Goal: Transaction & Acquisition: Purchase product/service

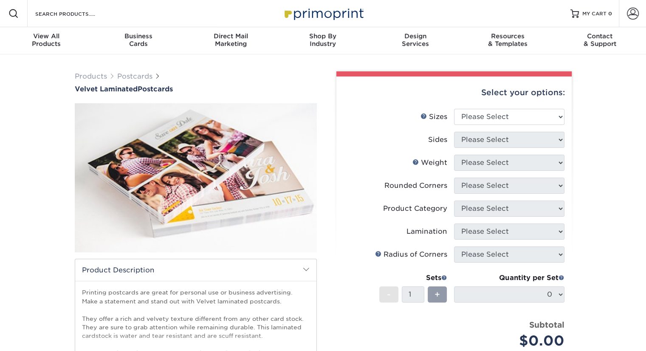
scroll to position [27, 0]
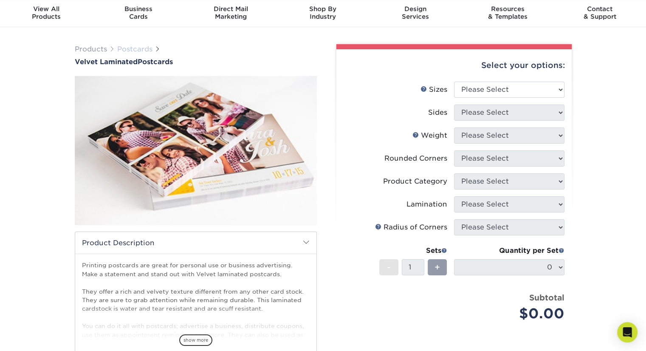
click at [136, 51] on link "Postcards" at bounding box center [134, 49] width 35 height 8
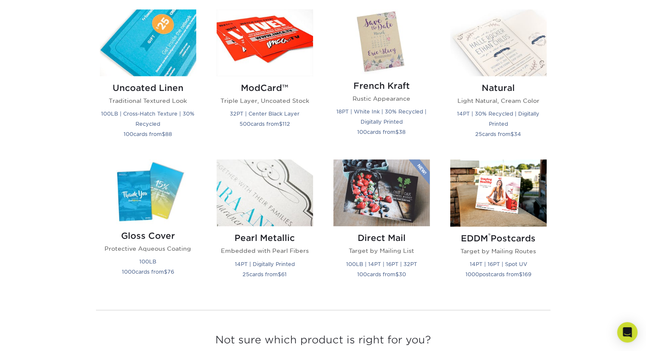
scroll to position [1026, 0]
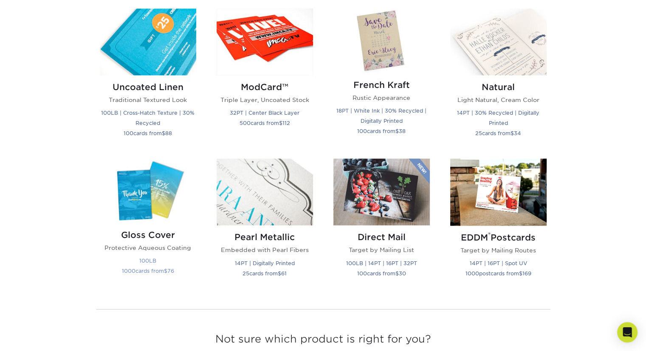
click at [156, 244] on p "Protective Aqueous Coating" at bounding box center [148, 247] width 96 height 8
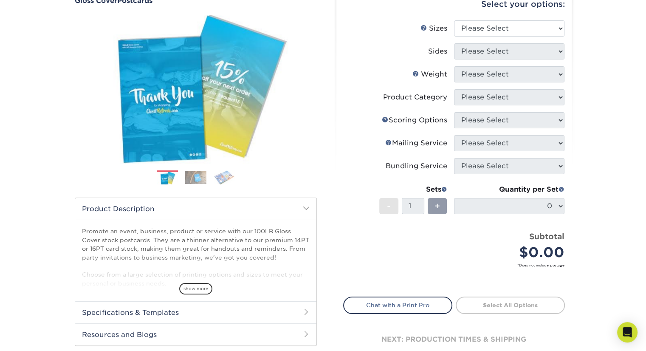
scroll to position [89, 0]
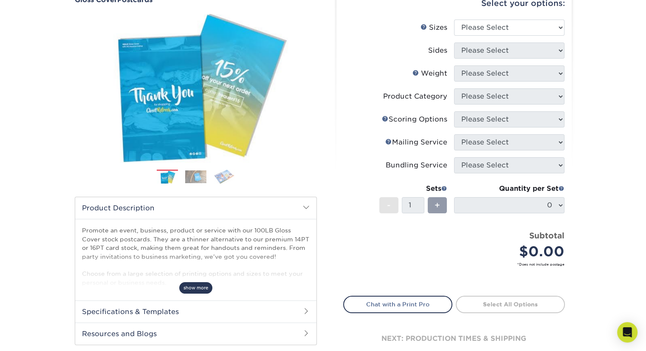
click at [194, 285] on span "show more" at bounding box center [195, 287] width 33 height 11
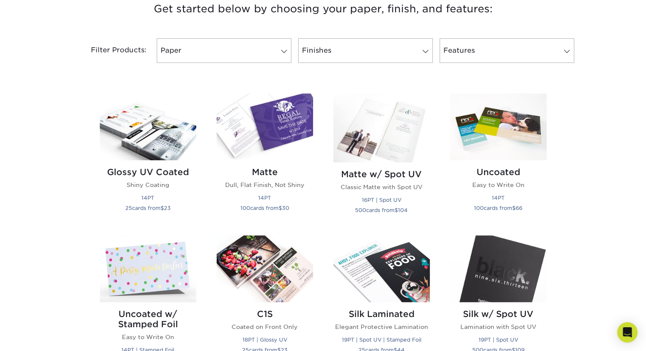
scroll to position [335, 0]
click at [479, 62] on link "Features" at bounding box center [506, 51] width 135 height 25
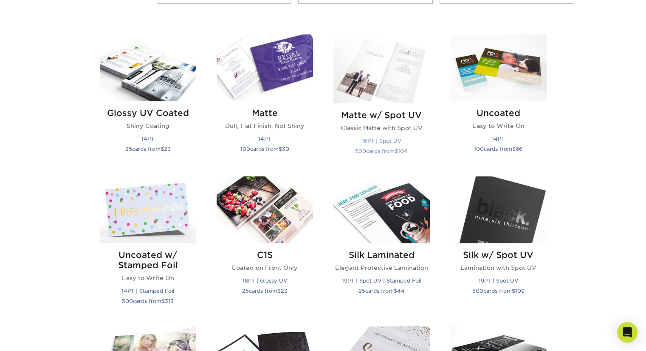
scroll to position [443, 0]
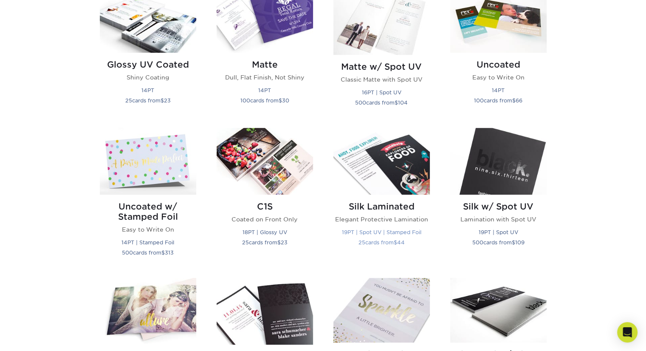
click at [387, 172] on img at bounding box center [381, 161] width 96 height 67
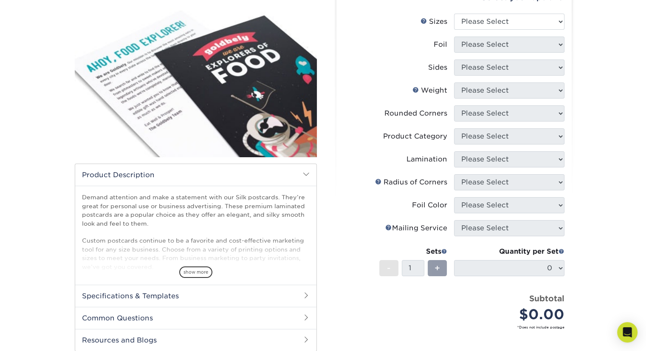
scroll to position [95, 0]
click at [196, 267] on span "show more" at bounding box center [195, 271] width 33 height 11
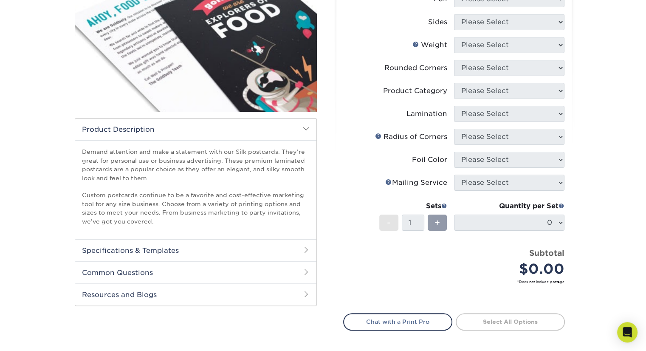
scroll to position [141, 0]
click at [166, 269] on h2 "Common Questions" at bounding box center [195, 272] width 241 height 22
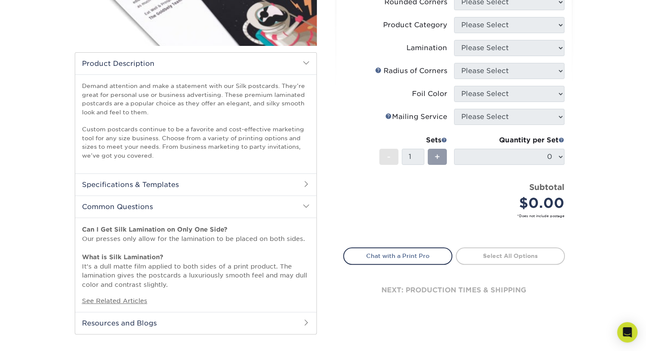
scroll to position [207, 0]
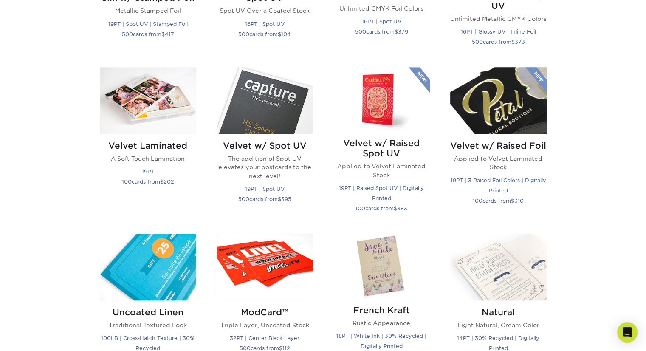
scroll to position [803, 0]
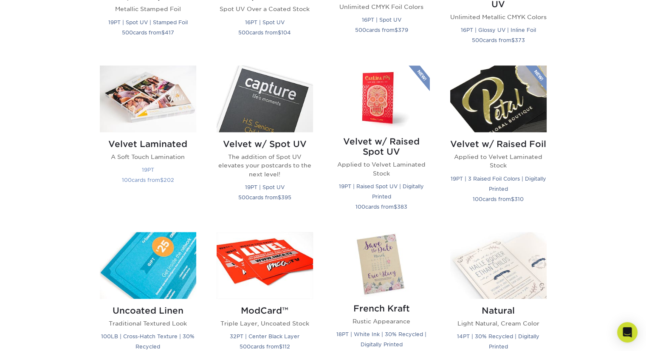
click at [146, 132] on div "Velvet Laminated A Soft Touch Lamination 19PT 100 cards from $ 202" at bounding box center [148, 163] width 96 height 63
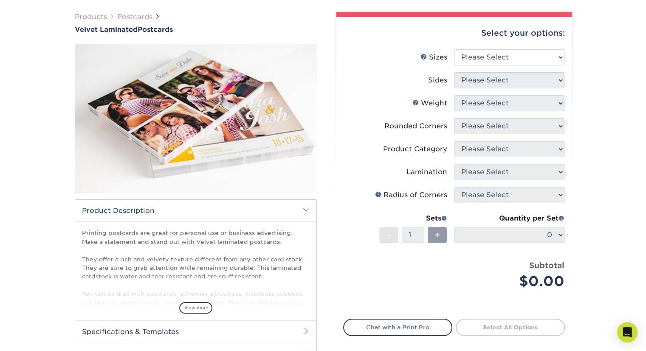
scroll to position [57, 0]
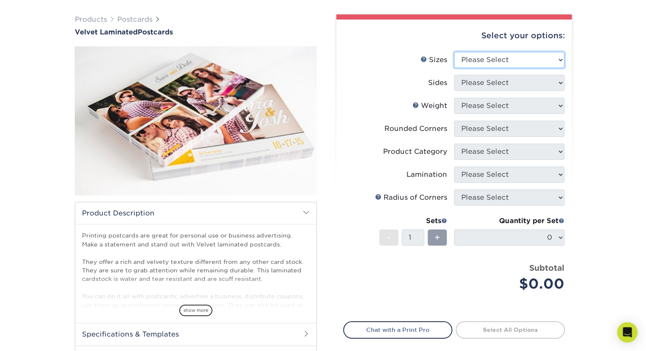
click at [466, 60] on select "Please Select 2" x 6" 2" x 8" 3" x 5" 3.5" x 3.5" 3.5" x 4" 3.5" x 8.5" 3.67" x…" at bounding box center [509, 60] width 110 height 16
select select "5.00x7.00"
click at [454, 52] on select "Please Select 2" x 6" 2" x 8" 3" x 5" 3.5" x 3.5" 3.5" x 4" 3.5" x 8.5" 3.67" x…" at bounding box center [509, 60] width 110 height 16
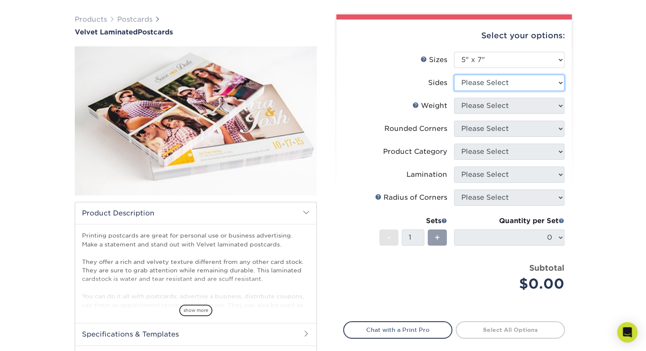
click at [483, 85] on select "Please Select Print Both Sides Print Front Only" at bounding box center [509, 83] width 110 height 16
select select "13abbda7-1d64-4f25-8bb2-c179b224825d"
click at [454, 75] on select "Please Select Print Both Sides Print Front Only" at bounding box center [509, 83] width 110 height 16
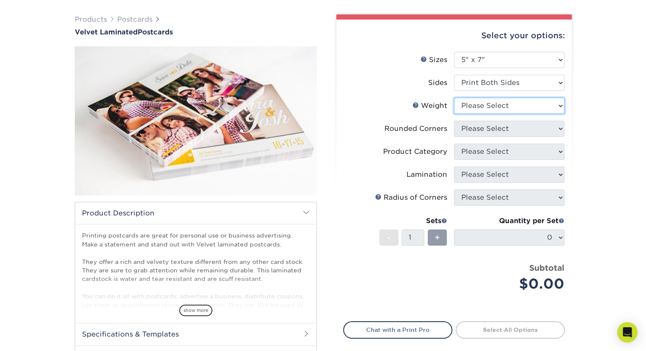
click at [484, 107] on select "Please Select 16PT" at bounding box center [509, 106] width 110 height 16
select select "16PT"
click at [454, 98] on select "Please Select 16PT" at bounding box center [509, 106] width 110 height 16
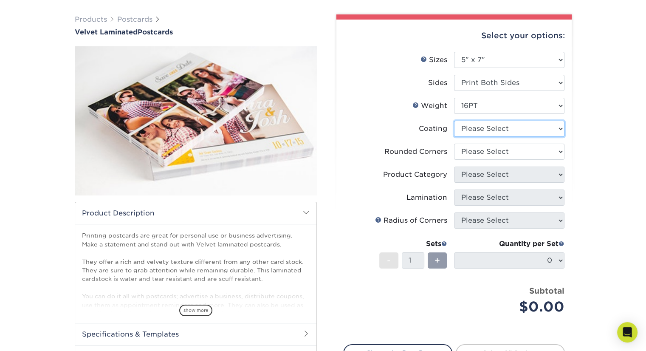
click at [480, 130] on select at bounding box center [509, 129] width 110 height 16
click at [454, 121] on select at bounding box center [509, 129] width 110 height 16
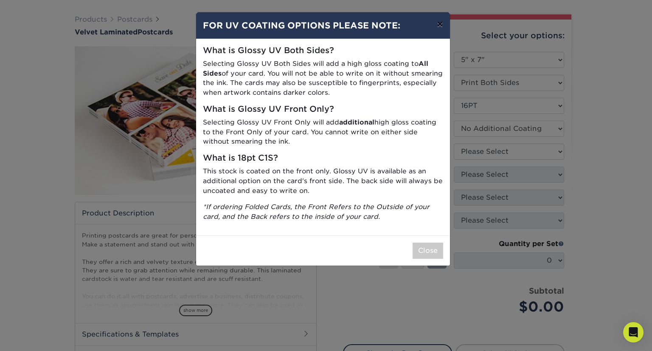
click at [439, 24] on button "×" at bounding box center [440, 24] width 20 height 24
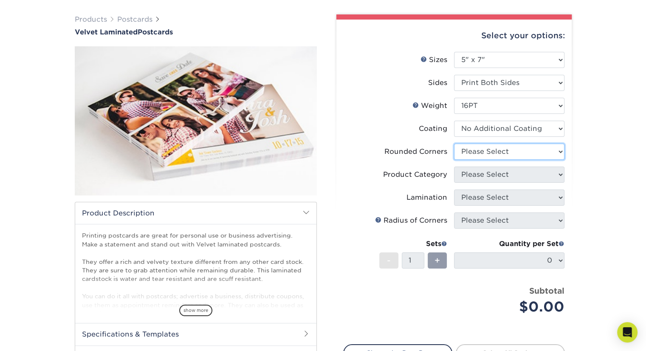
click at [504, 146] on select "Please Select Yes - Round 4 Corners No" at bounding box center [509, 151] width 110 height 16
click at [509, 135] on select at bounding box center [509, 129] width 110 height 16
select select "-1"
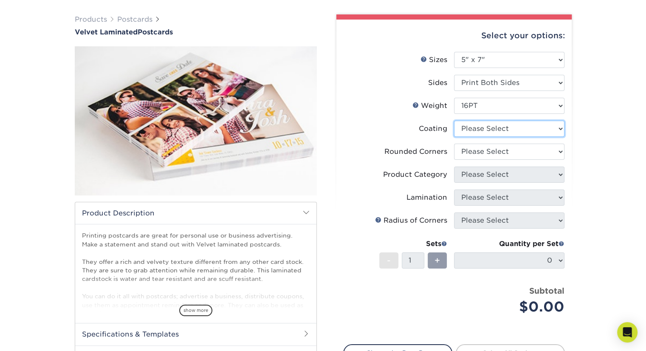
click at [454, 121] on select at bounding box center [509, 129] width 110 height 16
click at [500, 152] on select "Please Select Yes - Round 4 Corners No" at bounding box center [509, 151] width 110 height 16
select select "7672df9e-0e0a-464d-8e1f-920c575e4da3"
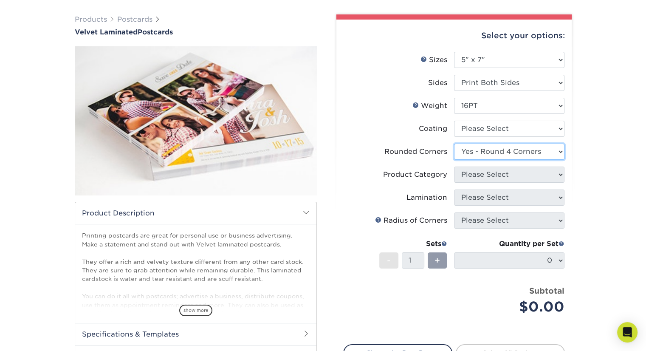
click at [454, 143] on select "Please Select Yes - Round 4 Corners No" at bounding box center [509, 151] width 110 height 16
click at [503, 172] on select "Please Select" at bounding box center [509, 174] width 110 height 16
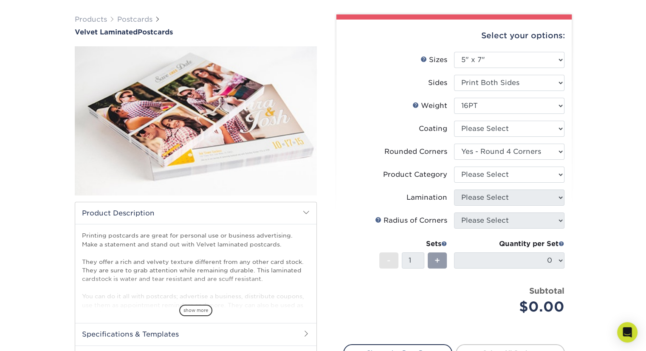
click at [602, 167] on div "Products Postcards Velvet Laminated Postcards" at bounding box center [323, 219] width 646 height 445
click at [504, 174] on select "Please Select" at bounding box center [509, 174] width 110 height 16
click at [514, 145] on select "Please Select Yes - Round 4 Corners No" at bounding box center [509, 151] width 110 height 16
click at [514, 133] on select at bounding box center [509, 129] width 110 height 16
select select "3e7618de-abca-4bda-9f97-8b9129e913d8"
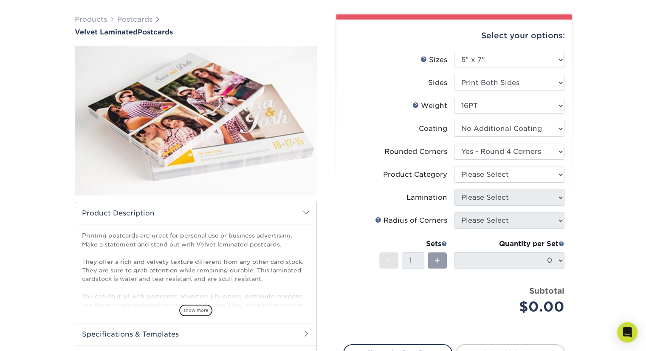
click at [454, 121] on select at bounding box center [509, 129] width 110 height 16
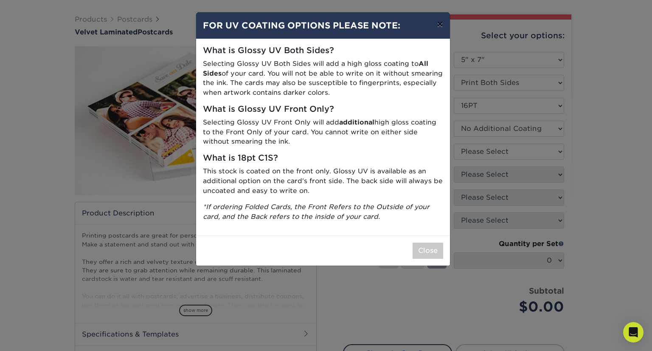
click at [444, 24] on button "×" at bounding box center [440, 24] width 20 height 24
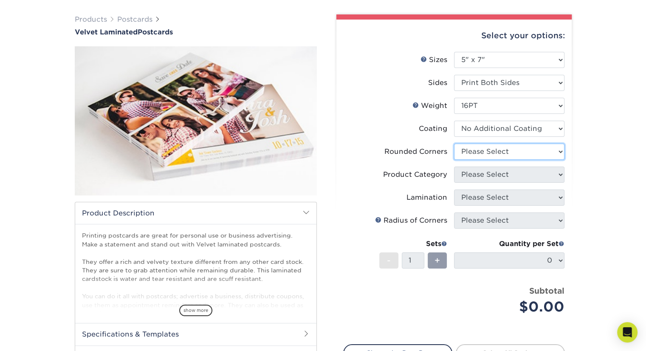
click at [493, 152] on select "Please Select Yes - Round 4 Corners No" at bounding box center [509, 151] width 110 height 16
select select "7672df9e-0e0a-464d-8e1f-920c575e4da3"
click at [454, 143] on select "Please Select Yes - Round 4 Corners No" at bounding box center [509, 151] width 110 height 16
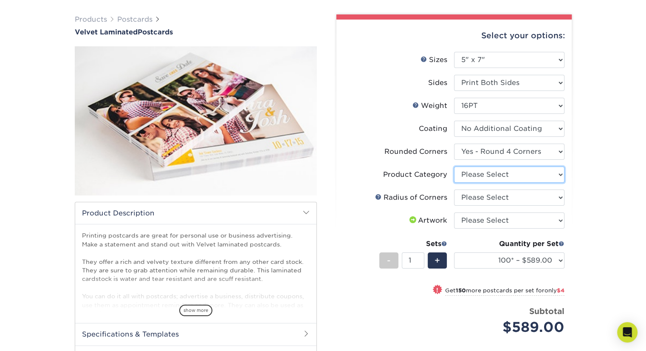
click at [489, 174] on select "Please Select Postcards" at bounding box center [509, 174] width 110 height 16
select select "9b7272e0-d6c8-4c3c-8e97-d3a1bcdab858"
click at [454, 166] on select "Please Select Postcards" at bounding box center [509, 174] width 110 height 16
click at [482, 197] on select "Please Select Rounded 1/8" Rounded 1/4"" at bounding box center [509, 197] width 110 height 16
select select "589680c7-ee9a-431b-9d12-d7aeb1386a97"
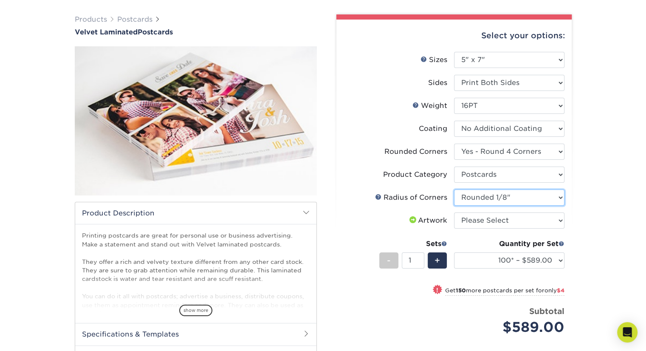
click at [454, 189] on select "Please Select Rounded 1/8" Rounded 1/4"" at bounding box center [509, 197] width 110 height 16
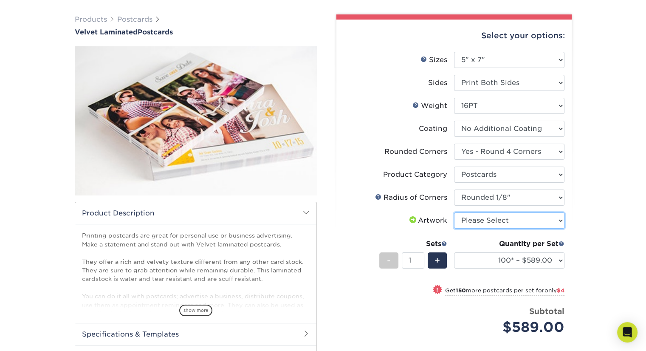
click at [475, 228] on select "Please Select I will upload files I need a design - $150" at bounding box center [509, 220] width 110 height 16
select select "upload"
click at [454, 212] on select "Please Select I will upload files I need a design - $150" at bounding box center [509, 220] width 110 height 16
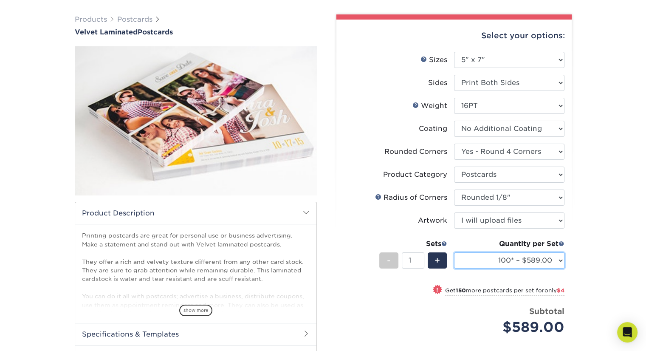
click at [491, 256] on select "100* – $589.00 250* – $593.00 500 – $629.00 1000 – $810.00 2500 – $1632.00 5000…" at bounding box center [509, 260] width 110 height 16
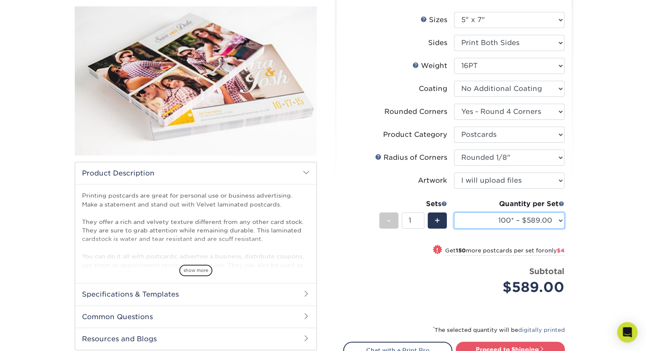
scroll to position [115, 0]
